Goal: Information Seeking & Learning: Compare options

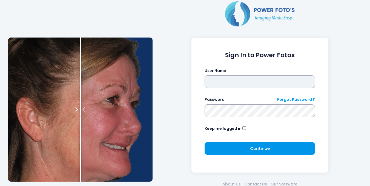
type input "*********"
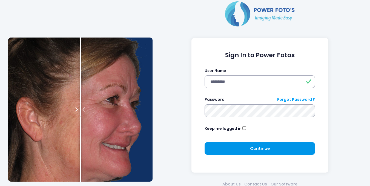
click at [249, 146] on button "Continue Please wait..." at bounding box center [259, 148] width 110 height 13
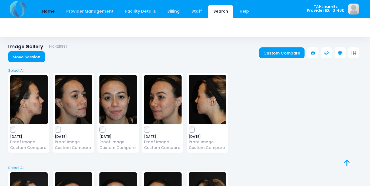
click at [50, 13] on link "Home" at bounding box center [48, 11] width 23 height 13
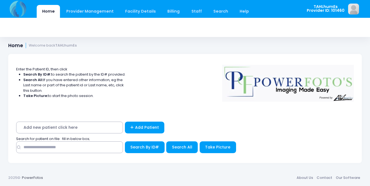
scroll to position [1, 0]
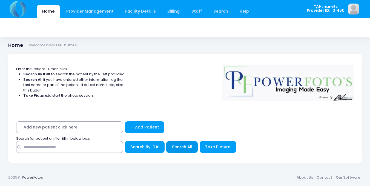
click at [183, 147] on span "Search All" at bounding box center [182, 146] width 20 height 5
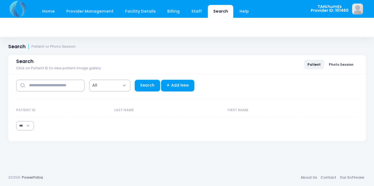
select select "***"
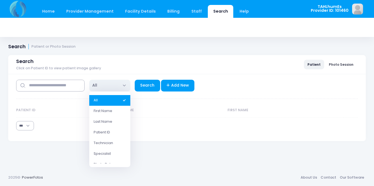
click at [102, 86] on span "All" at bounding box center [109, 86] width 41 height 12
select select "*"
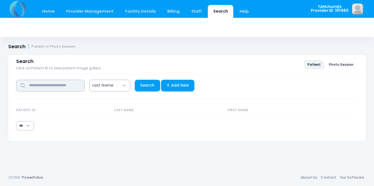
click at [27, 87] on input "text" at bounding box center [50, 86] width 68 height 12
type input "****"
click at [142, 87] on link "Search" at bounding box center [147, 86] width 25 height 12
select select "***"
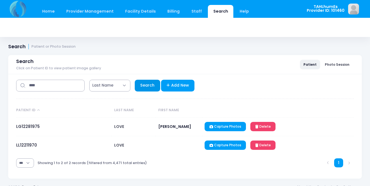
scroll to position [10, 0]
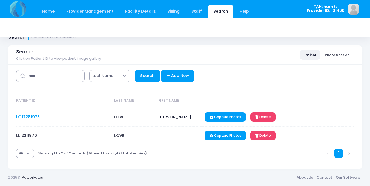
click at [27, 115] on link "LG12281975" at bounding box center [28, 117] width 24 height 6
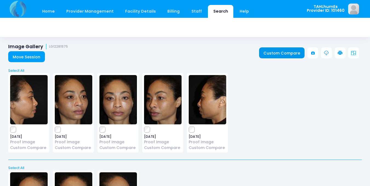
click at [289, 52] on link "Custom Compare" at bounding box center [282, 52] width 46 height 11
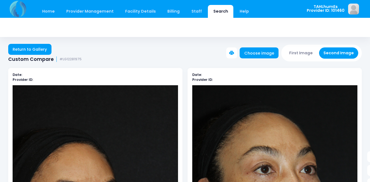
click at [95, 77] on div at bounding box center [130, 77] width 99 height 10
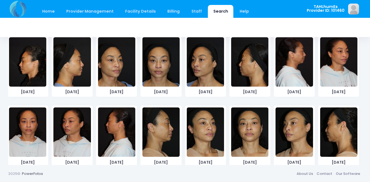
scroll to position [708, 0]
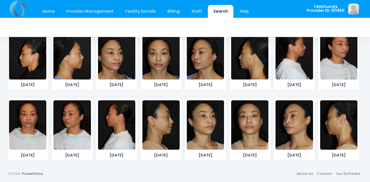
click at [70, 65] on img at bounding box center [71, 54] width 37 height 49
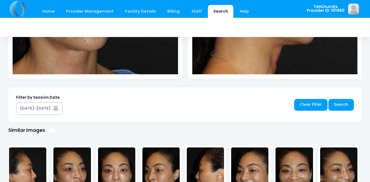
scroll to position [227, 0]
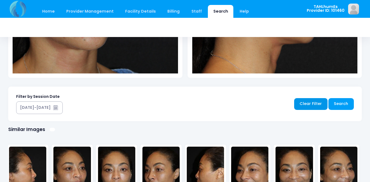
click at [308, 102] on link "Clear Filter" at bounding box center [310, 104] width 33 height 12
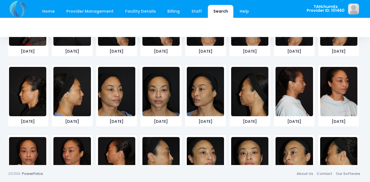
scroll to position [708, 0]
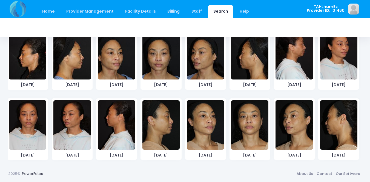
click at [156, 71] on img at bounding box center [160, 54] width 37 height 49
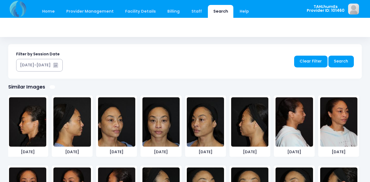
scroll to position [336, 0]
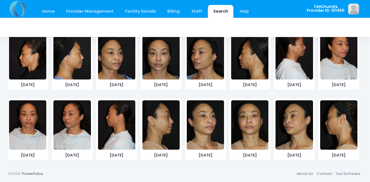
click at [246, 128] on img at bounding box center [249, 124] width 37 height 49
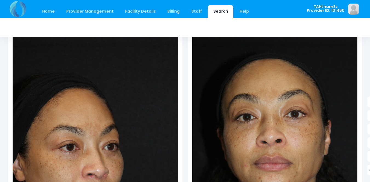
scroll to position [82, 0]
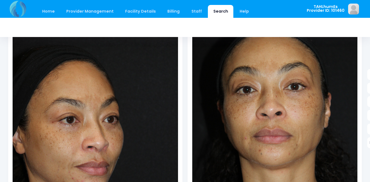
drag, startPoint x: 87, startPoint y: 94, endPoint x: 86, endPoint y: 90, distance: 3.6
click at [87, 93] on img at bounding box center [95, 127] width 165 height 248
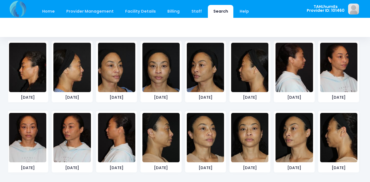
scroll to position [336, 0]
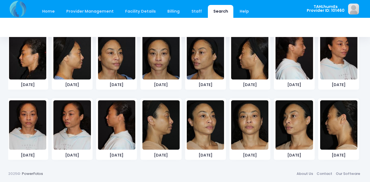
click at [154, 69] on img at bounding box center [160, 54] width 37 height 49
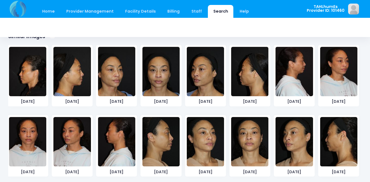
scroll to position [326, 0]
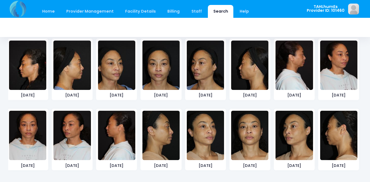
click at [250, 146] on img at bounding box center [249, 135] width 37 height 49
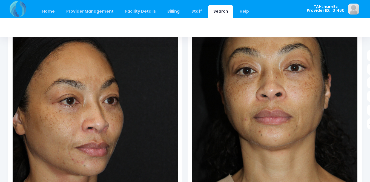
scroll to position [107, 0]
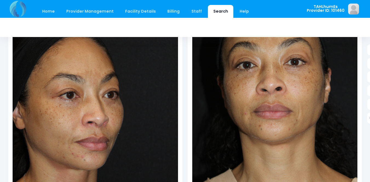
click at [82, 110] on img at bounding box center [95, 102] width 165 height 248
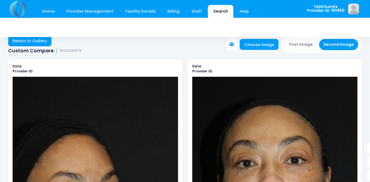
scroll to position [0, 0]
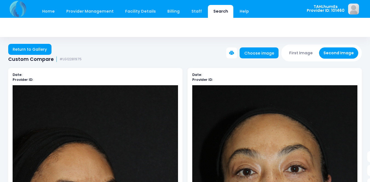
click at [296, 53] on button "First Image" at bounding box center [301, 52] width 33 height 11
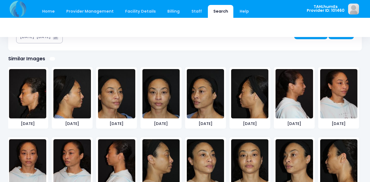
scroll to position [301, 0]
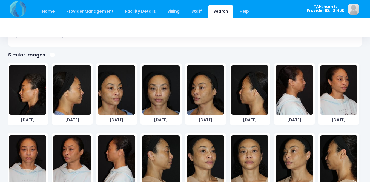
click at [156, 99] on img at bounding box center [160, 89] width 37 height 49
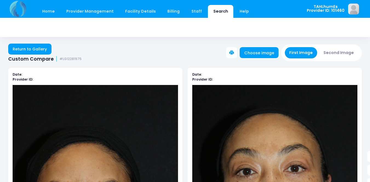
scroll to position [0, 0]
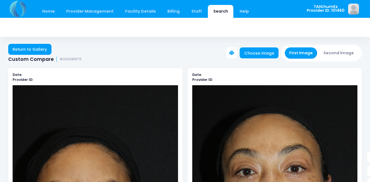
click at [294, 54] on button "First Image" at bounding box center [301, 52] width 33 height 11
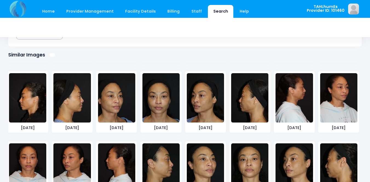
scroll to position [708, 0]
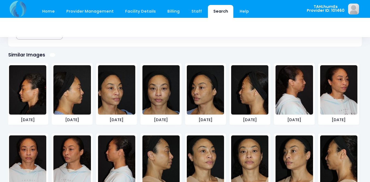
click at [112, 100] on img at bounding box center [116, 89] width 37 height 49
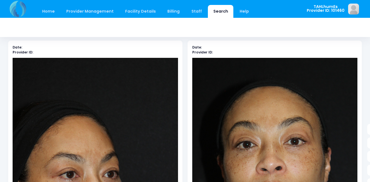
scroll to position [0, 0]
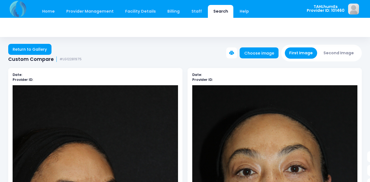
click at [337, 52] on button "Second Image" at bounding box center [338, 52] width 39 height 11
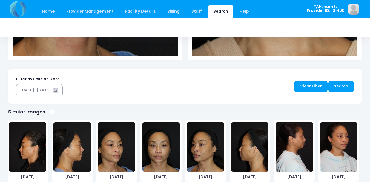
scroll to position [328, 0]
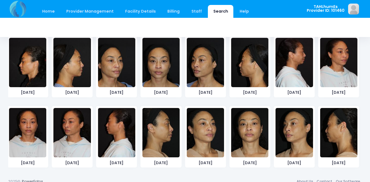
click at [207, 134] on img at bounding box center [205, 132] width 37 height 49
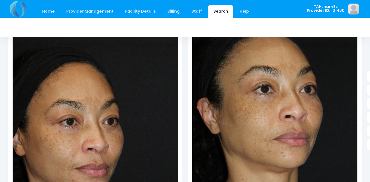
scroll to position [0, 0]
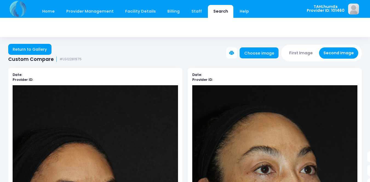
click at [298, 55] on button "First Image" at bounding box center [301, 52] width 33 height 11
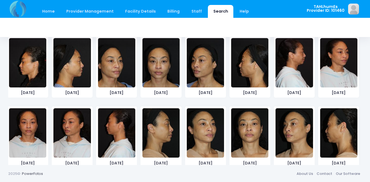
scroll to position [708, 0]
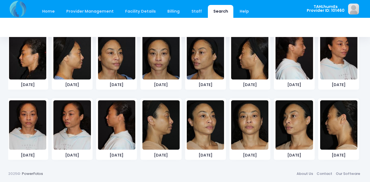
click at [293, 126] on img at bounding box center [293, 124] width 37 height 49
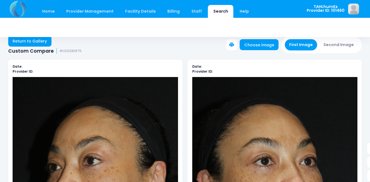
scroll to position [0, 0]
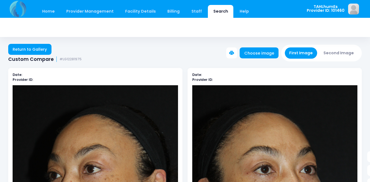
click at [297, 54] on button "First Image" at bounding box center [301, 52] width 33 height 11
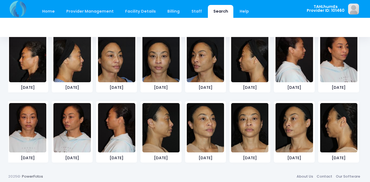
scroll to position [336, 0]
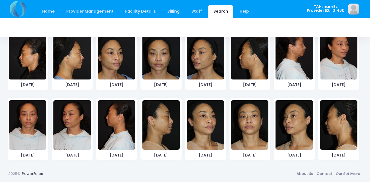
click at [206, 60] on img at bounding box center [205, 54] width 37 height 49
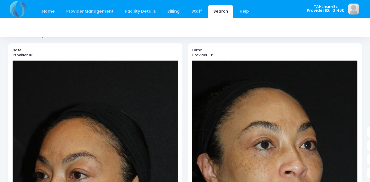
scroll to position [0, 0]
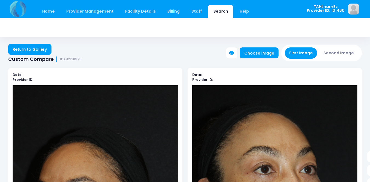
click at [346, 52] on button "Second Image" at bounding box center [338, 52] width 39 height 11
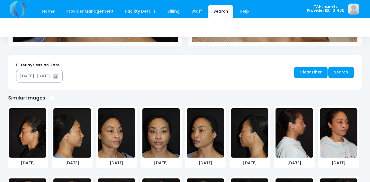
scroll to position [328, 0]
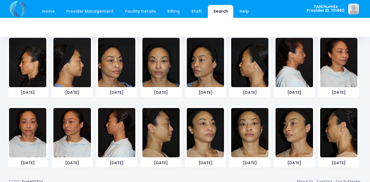
click at [296, 128] on img at bounding box center [293, 132] width 37 height 49
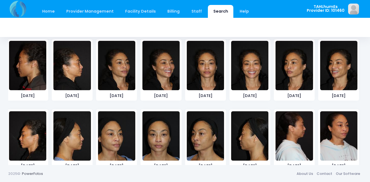
scroll to position [708, 0]
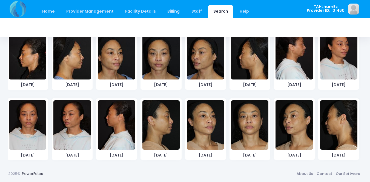
click at [113, 69] on img at bounding box center [116, 54] width 37 height 49
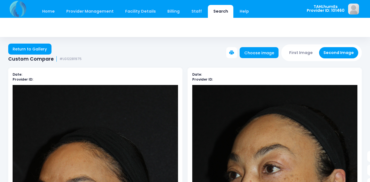
scroll to position [0, 0]
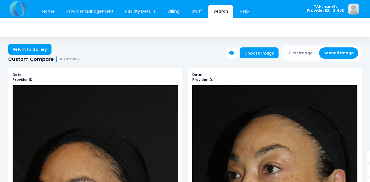
click at [303, 53] on button "First Image" at bounding box center [301, 52] width 33 height 11
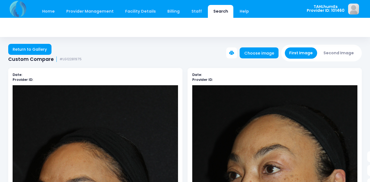
click at [297, 50] on button "First Image" at bounding box center [301, 52] width 33 height 11
click at [329, 51] on button "Second Image" at bounding box center [338, 52] width 39 height 11
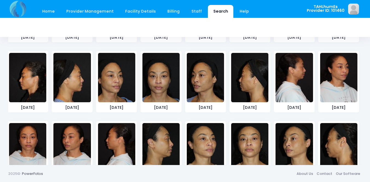
scroll to position [708, 0]
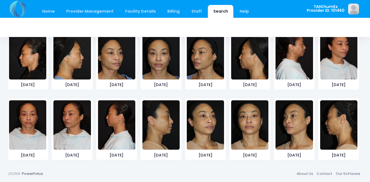
click at [160, 126] on img at bounding box center [160, 124] width 37 height 49
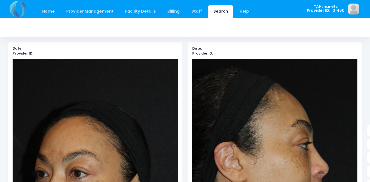
scroll to position [12, 0]
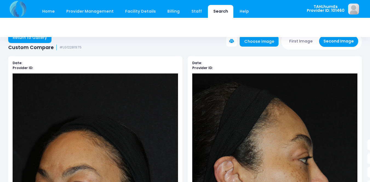
click at [306, 43] on button "First Image" at bounding box center [301, 41] width 33 height 11
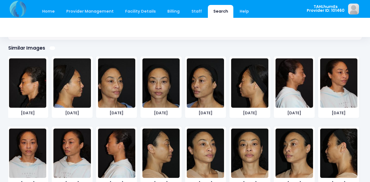
scroll to position [336, 0]
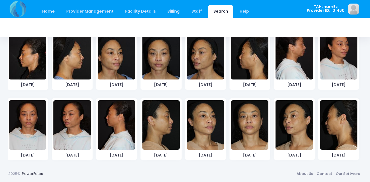
click at [72, 64] on img at bounding box center [71, 54] width 37 height 49
click at [290, 71] on img at bounding box center [293, 54] width 37 height 49
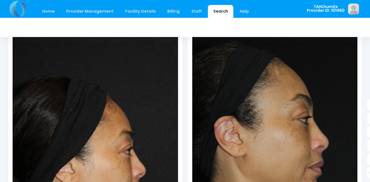
scroll to position [0, 0]
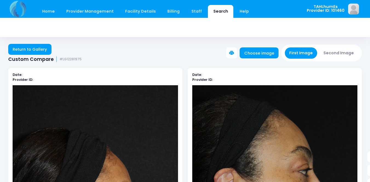
click at [301, 50] on button "First Image" at bounding box center [301, 52] width 33 height 11
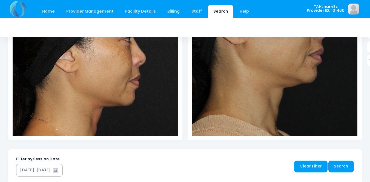
scroll to position [274, 0]
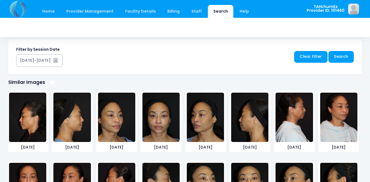
click at [291, 123] on img at bounding box center [293, 116] width 37 height 49
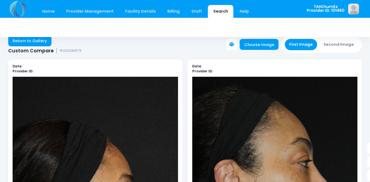
scroll to position [0, 0]
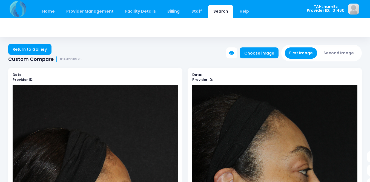
click at [338, 50] on button "Second Image" at bounding box center [338, 52] width 39 height 11
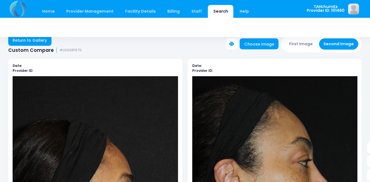
scroll to position [8, 0]
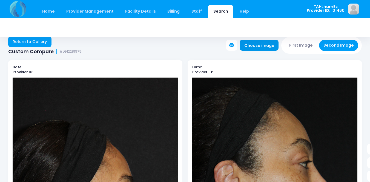
click at [251, 47] on link "Choose image" at bounding box center [258, 45] width 39 height 11
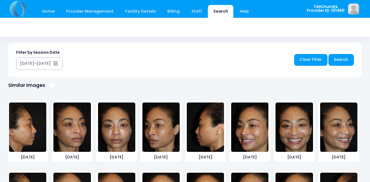
scroll to position [274, 0]
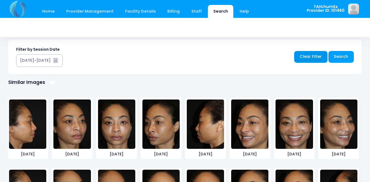
click at [310, 56] on link "Clear Filter" at bounding box center [310, 57] width 33 height 12
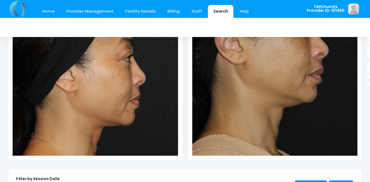
scroll to position [0, 0]
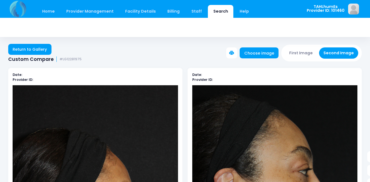
click at [298, 51] on button "First Image" at bounding box center [301, 52] width 33 height 11
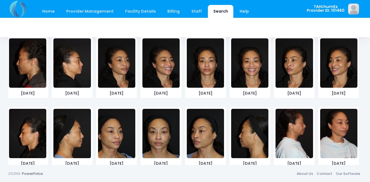
scroll to position [708, 0]
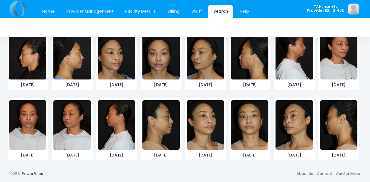
click at [336, 68] on img at bounding box center [338, 54] width 37 height 49
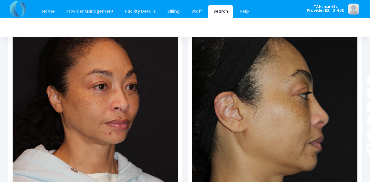
scroll to position [0, 0]
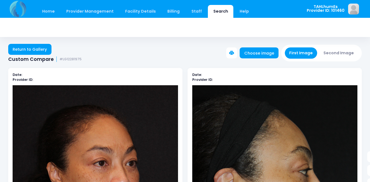
click at [339, 49] on button "Second Image" at bounding box center [338, 52] width 39 height 11
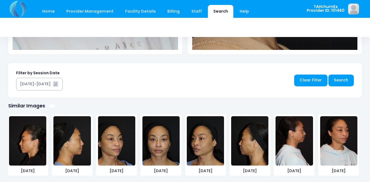
scroll to position [336, 0]
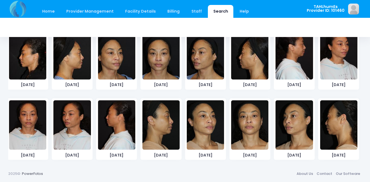
click at [205, 131] on img at bounding box center [205, 124] width 37 height 49
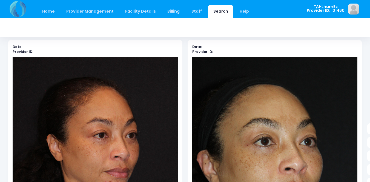
scroll to position [82, 0]
